Goal: Go to known website: Access a specific website the user already knows

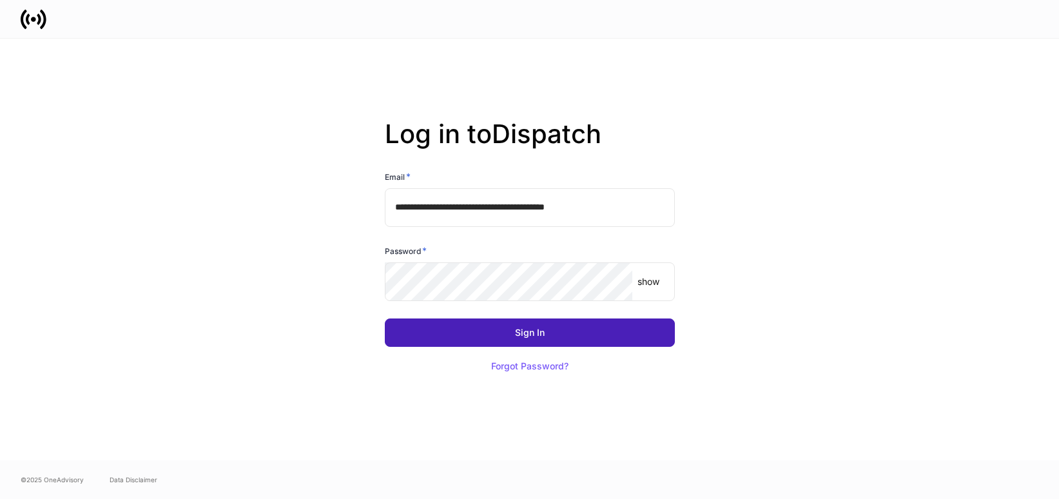
click at [557, 332] on button "Sign In" at bounding box center [530, 332] width 290 height 28
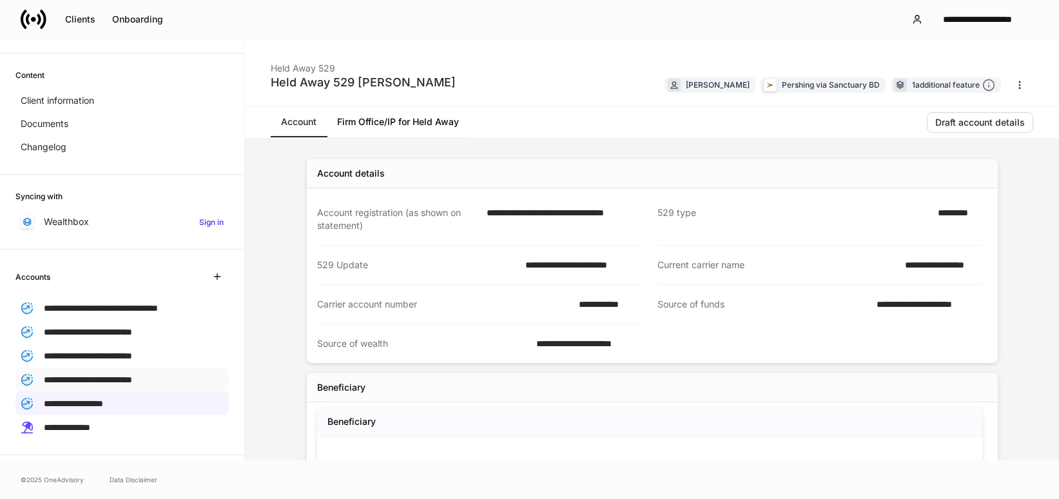
scroll to position [64, 0]
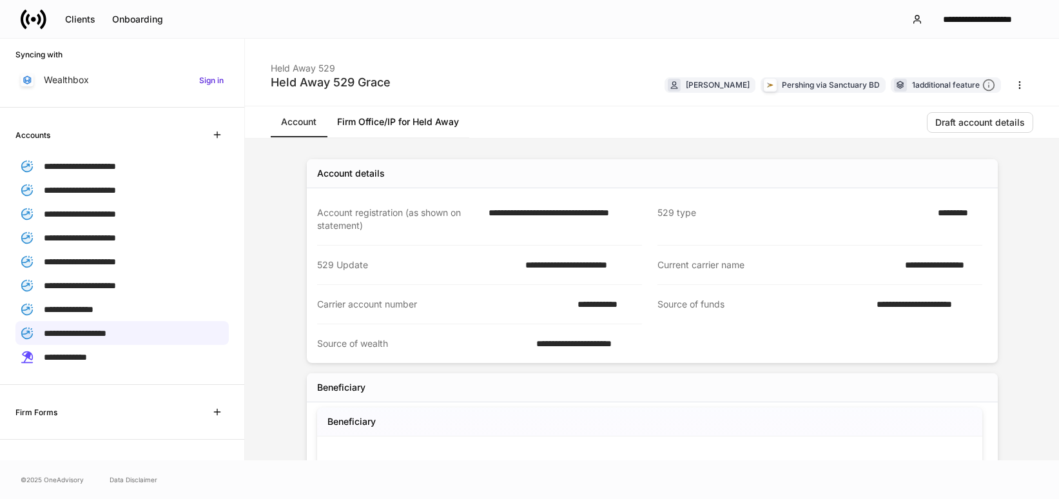
scroll to position [193, 0]
